Goal: Subscribe to service/newsletter

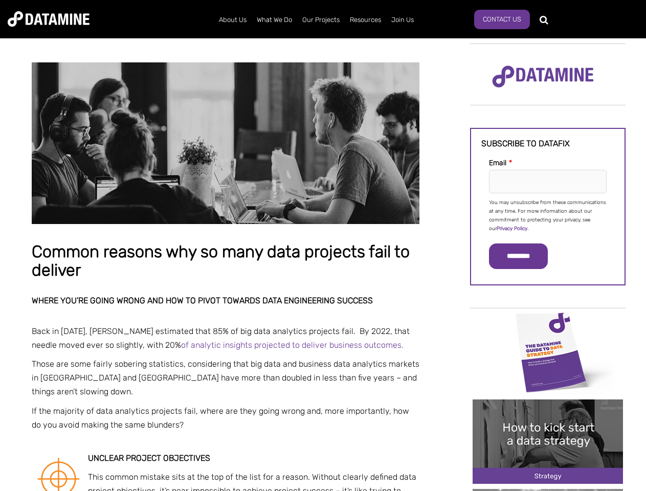
click at [548, 215] on p "You may unsubscribe from these communications at any time. For more information…" at bounding box center [548, 215] width 118 height 35
click at [524, 256] on input "*********" at bounding box center [518, 256] width 59 height 26
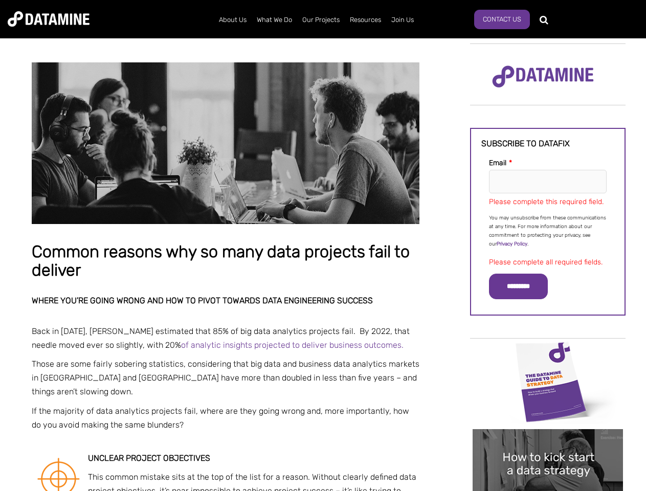
click at [548, 351] on img "Image grid with {{ image_count }} images." at bounding box center [547, 382] width 150 height 84
click at [548, 351] on div "✕" at bounding box center [323, 245] width 646 height 491
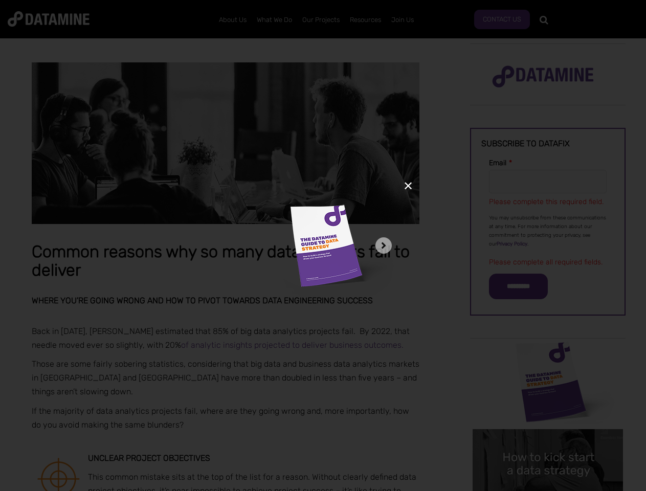
click at [548, 441] on div "✕" at bounding box center [323, 245] width 646 height 491
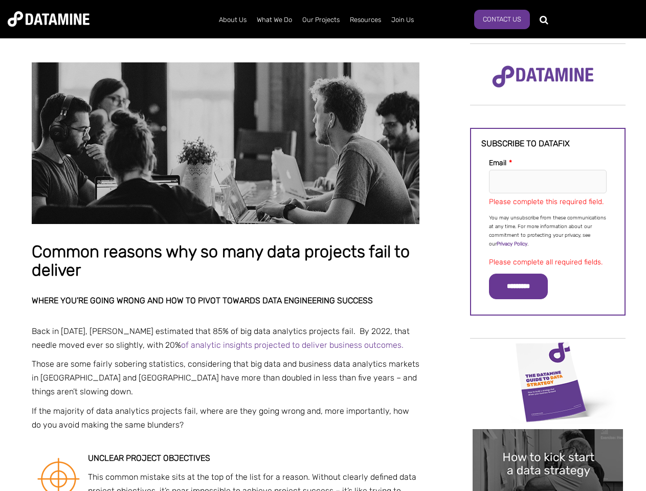
click at [548, 441] on img "Image grid with {{ image_count }} images." at bounding box center [547, 471] width 150 height 84
click at [548, 490] on div "✕" at bounding box center [323, 245] width 646 height 491
